Goal: Task Accomplishment & Management: Manage account settings

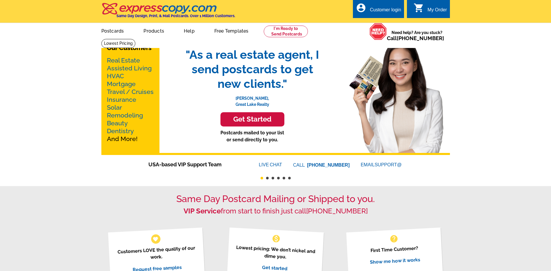
click at [363, 8] on icon "account_circle" at bounding box center [361, 8] width 10 height 10
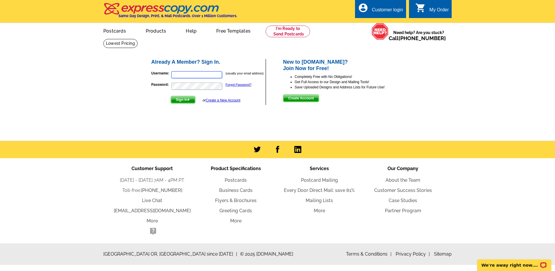
type input "[PERSON_NAME][EMAIL_ADDRESS][DOMAIN_NAME]"
click at [181, 106] on div "Already A Member? Sign In. Username: [PERSON_NAME][EMAIL_ADDRESS][DOMAIN_NAME] …" at bounding box center [278, 82] width 278 height 70
click at [180, 98] on span "Sign In" at bounding box center [183, 99] width 24 height 7
